Goal: Task Accomplishment & Management: Use online tool/utility

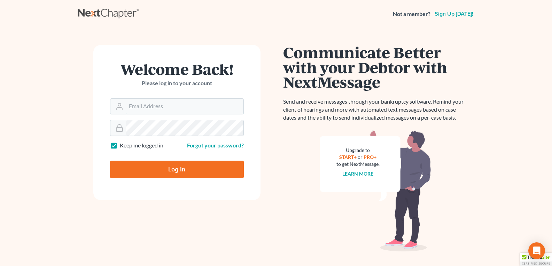
type input "[EMAIL_ADDRESS][DOMAIN_NAME]"
click at [164, 166] on input "Log In" at bounding box center [177, 169] width 134 height 17
type input "Thinking..."
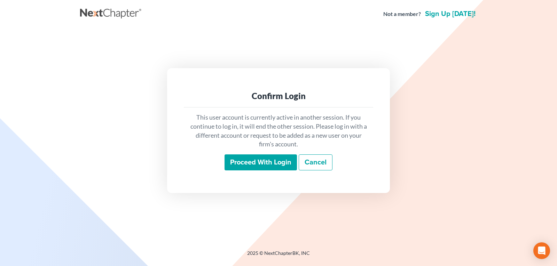
drag, startPoint x: 252, startPoint y: 156, endPoint x: 250, endPoint y: 162, distance: 6.2
click at [251, 157] on input "Proceed with login" at bounding box center [260, 163] width 72 height 16
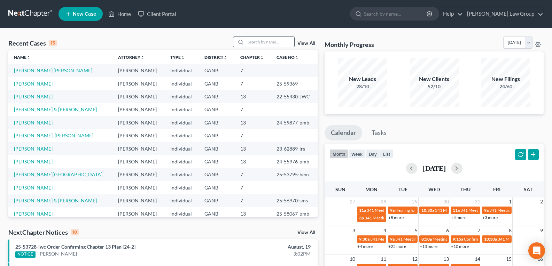
click at [264, 41] on input "search" at bounding box center [269, 42] width 49 height 10
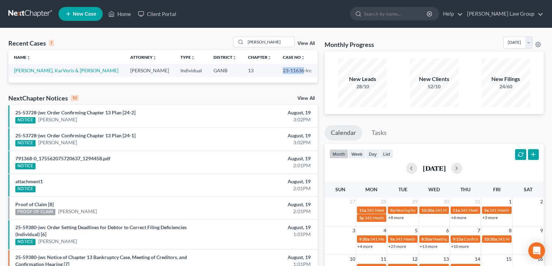
drag, startPoint x: 272, startPoint y: 72, endPoint x: 296, endPoint y: 75, distance: 24.2
click at [296, 75] on td "23-11636-lrc" at bounding box center [297, 70] width 40 height 13
copy td "23-11636"
click at [281, 71] on td "23-11636-lrc" at bounding box center [297, 70] width 40 height 13
drag, startPoint x: 273, startPoint y: 69, endPoint x: 297, endPoint y: 74, distance: 25.3
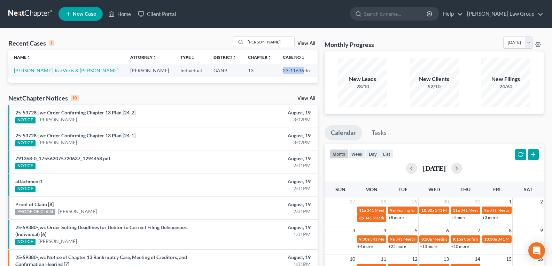
click at [297, 74] on td "23-11636-lrc" at bounding box center [297, 70] width 40 height 13
copy td "23-11636"
click at [269, 42] on input "[PERSON_NAME]" at bounding box center [269, 42] width 49 height 10
type input "f"
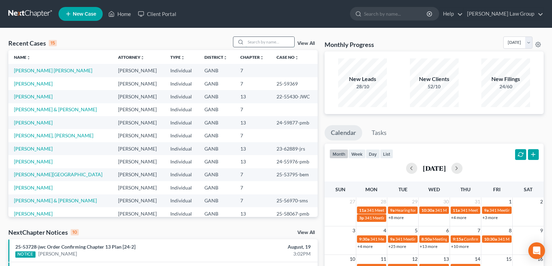
click at [260, 44] on input "search" at bounding box center [269, 42] width 49 height 10
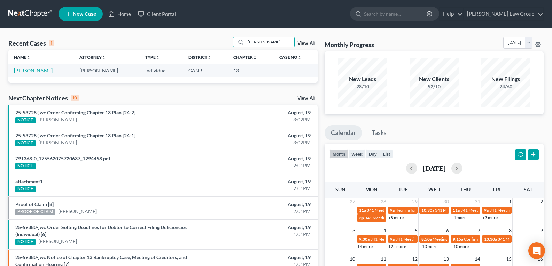
type input "cheryl"
click at [27, 71] on link "Allen, Cheryl" at bounding box center [33, 71] width 39 height 6
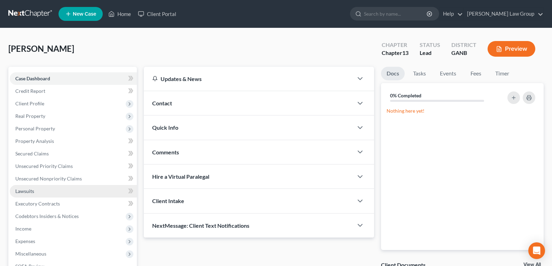
scroll to position [70, 0]
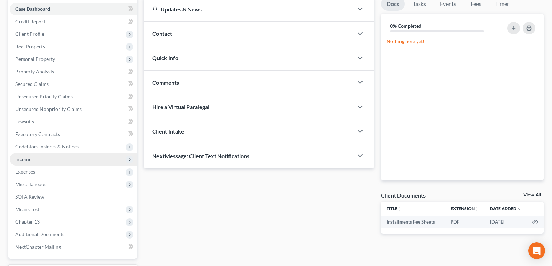
click at [33, 161] on span "Income" at bounding box center [73, 159] width 127 height 13
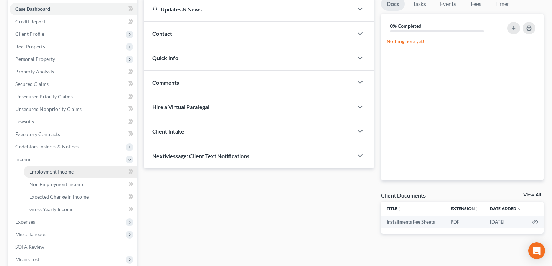
click at [36, 171] on span "Employment Income" at bounding box center [51, 172] width 45 height 6
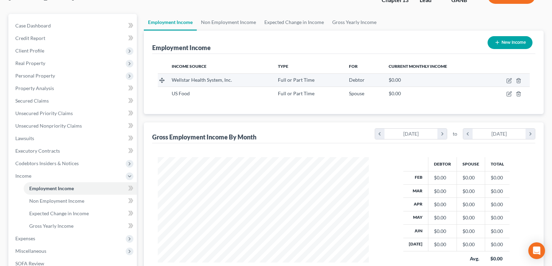
scroll to position [35, 0]
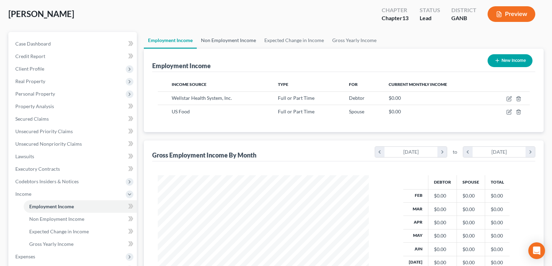
click at [238, 42] on link "Non Employment Income" at bounding box center [228, 40] width 63 height 17
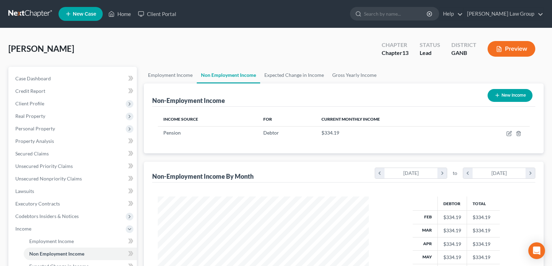
scroll to position [125, 225]
click at [119, 16] on link "Home" at bounding box center [120, 14] width 30 height 13
